Goal: Information Seeking & Learning: Learn about a topic

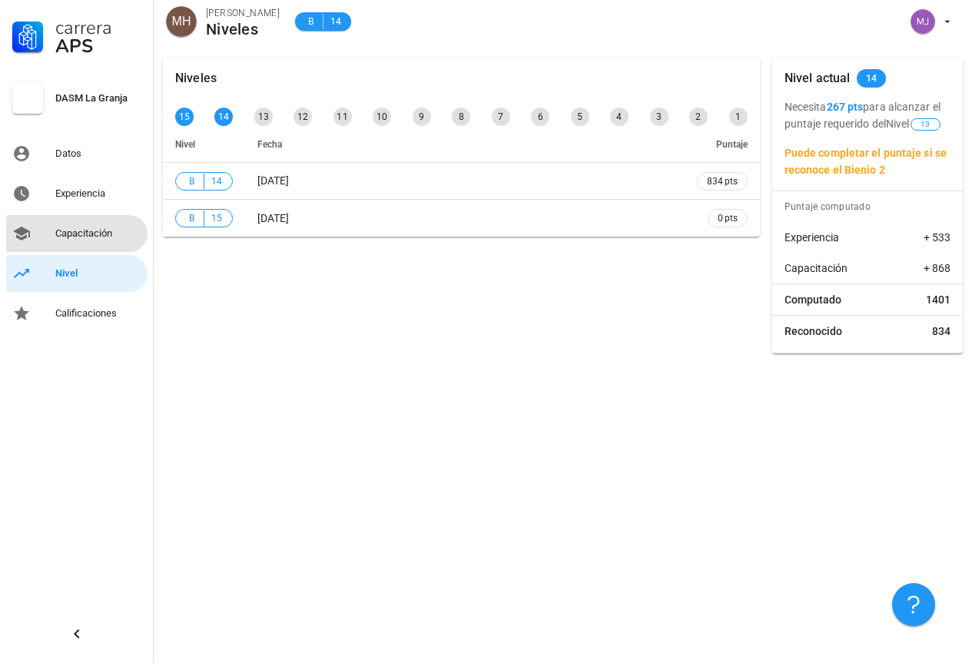
click at [81, 234] on div "Capacitación" at bounding box center [98, 233] width 86 height 12
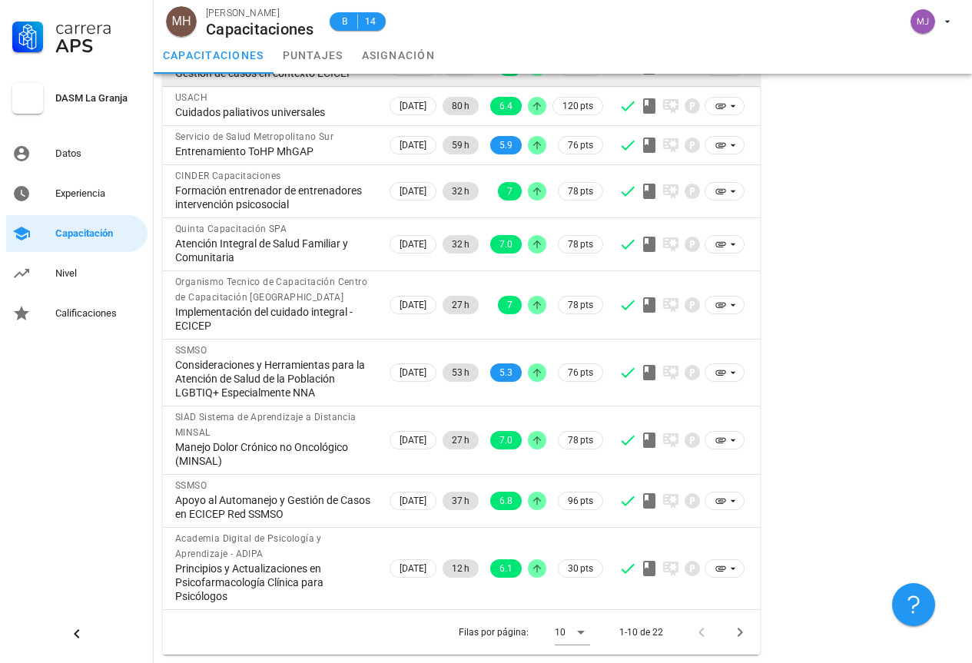
scroll to position [216, 0]
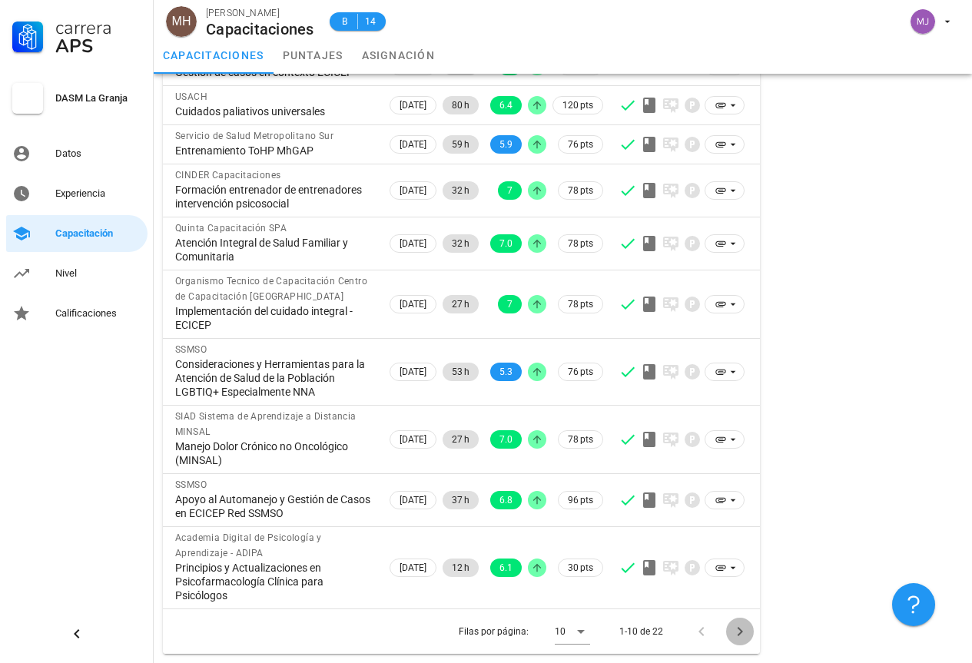
click at [742, 632] on icon "Página siguiente" at bounding box center [739, 631] width 5 height 9
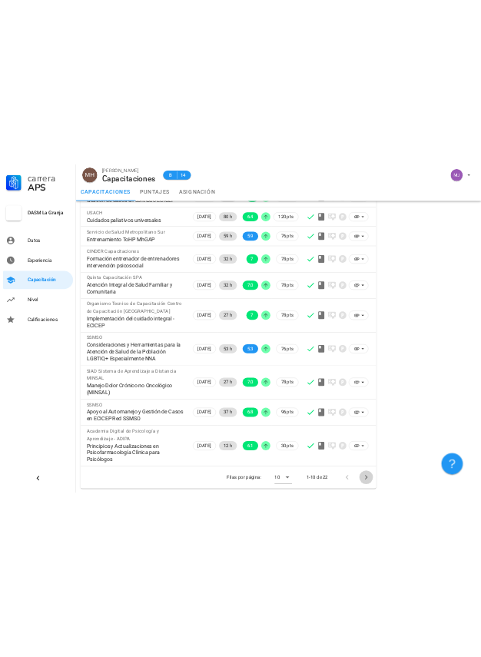
scroll to position [202, 0]
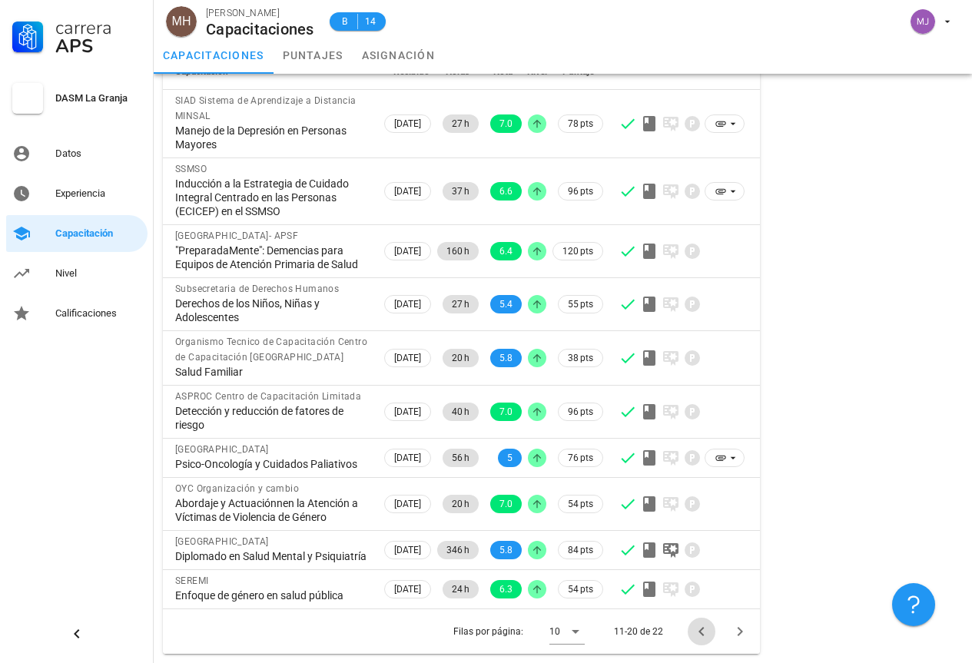
click at [697, 633] on icon "Página anterior" at bounding box center [701, 631] width 18 height 18
click at [697, 633] on div at bounding box center [704, 632] width 33 height 28
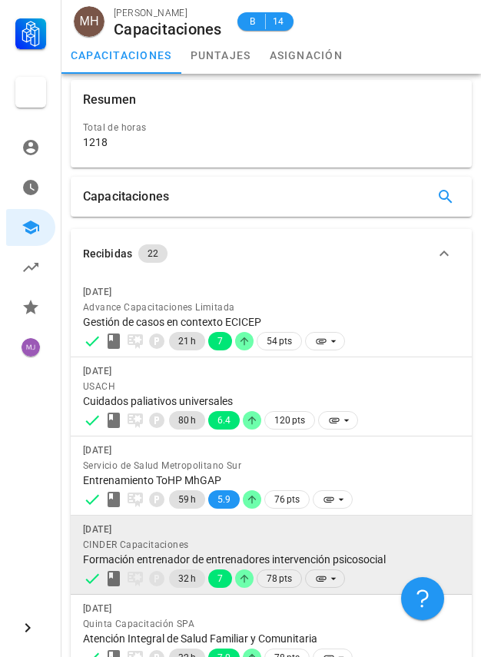
scroll to position [0, 0]
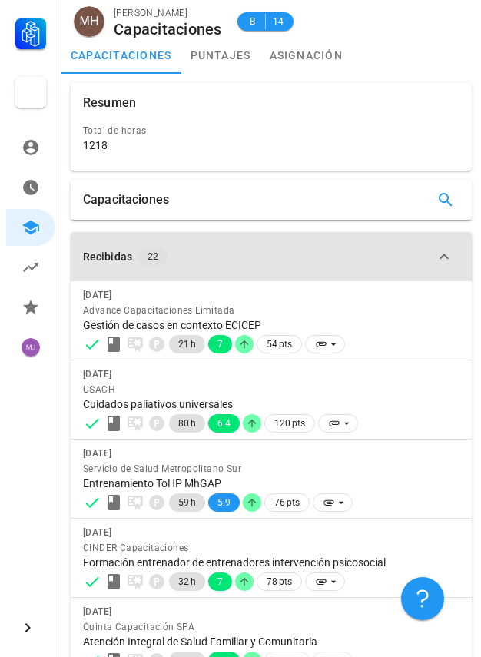
click at [320, 244] on button "Recibidas 22" at bounding box center [271, 256] width 401 height 49
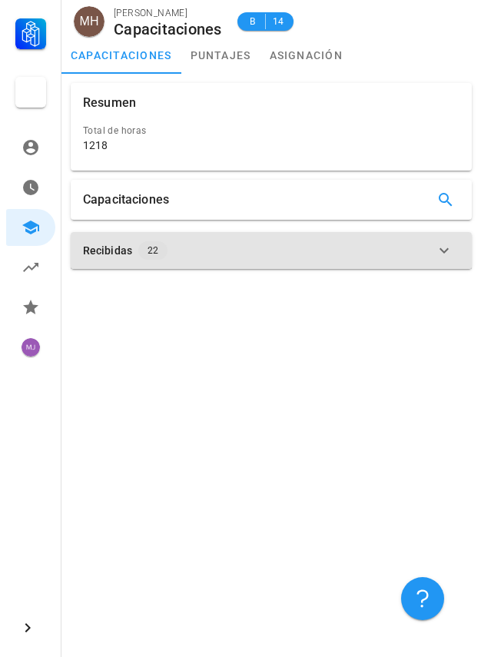
click at [386, 235] on button "Recibidas 22" at bounding box center [271, 250] width 401 height 37
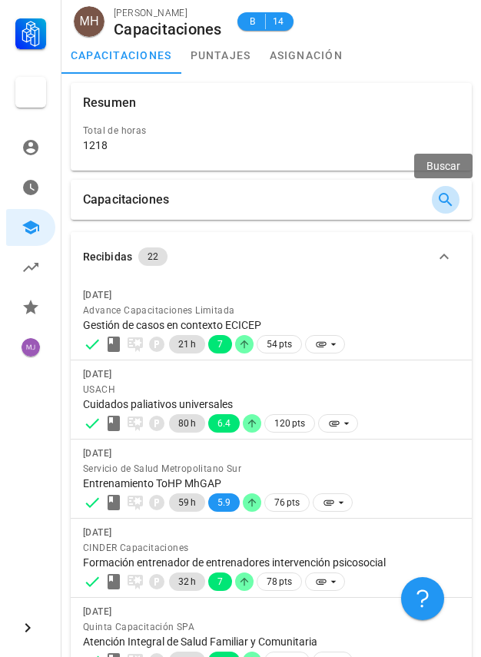
click at [453, 194] on icon "button" at bounding box center [445, 200] width 18 height 18
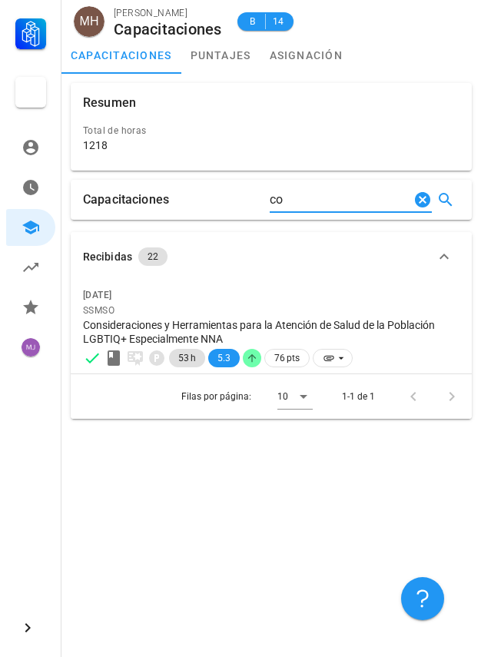
type input "c"
type input "i"
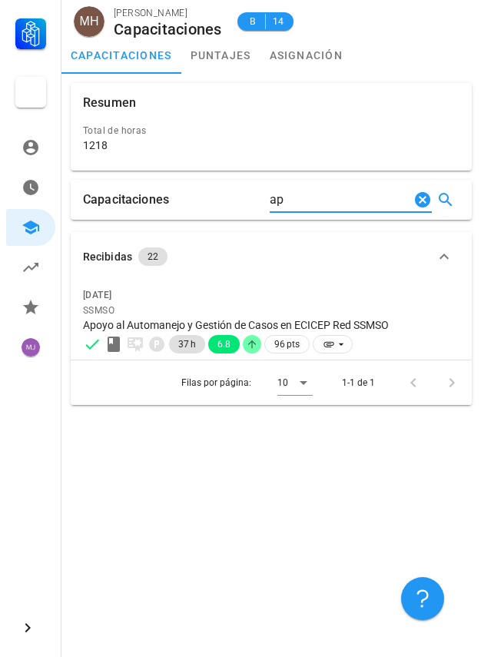
type input "a"
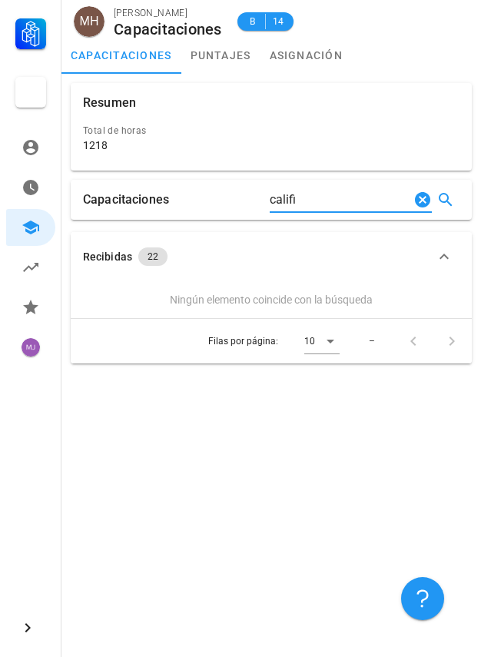
click at [320, 198] on input "califi" at bounding box center [340, 199] width 141 height 25
type input "c"
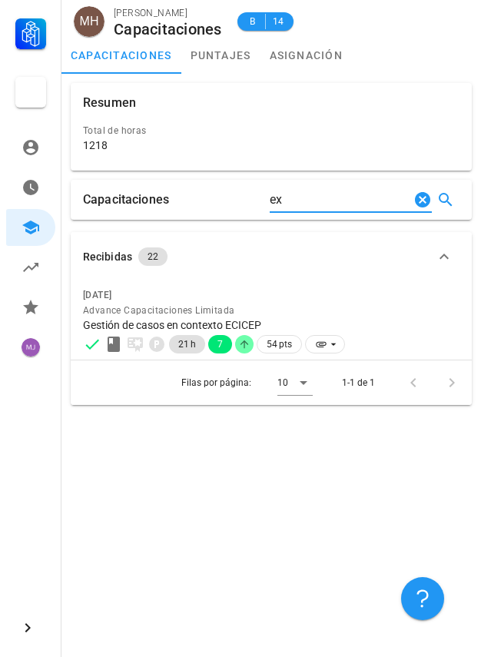
type input "e"
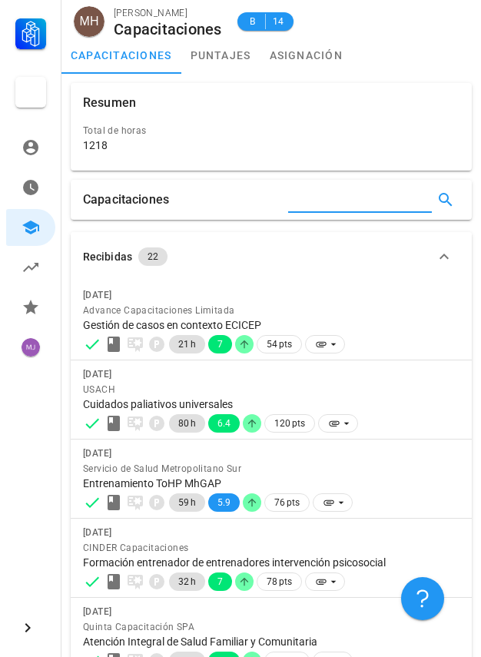
click at [305, 197] on input "text" at bounding box center [358, 199] width 141 height 25
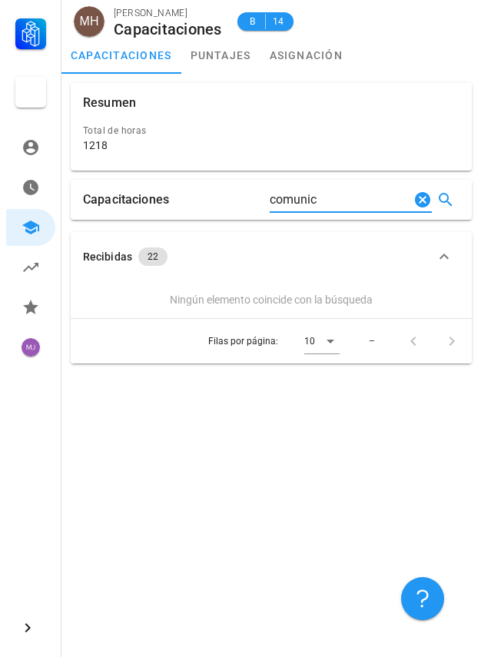
type input "comunic"
drag, startPoint x: 369, startPoint y: 201, endPoint x: 258, endPoint y: 197, distance: 110.7
click at [258, 197] on div "Capacitaciones comunic" at bounding box center [271, 200] width 401 height 40
type input "toma d"
